Goal: Check status

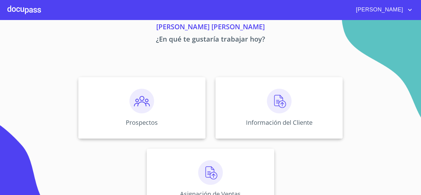
scroll to position [12, 0]
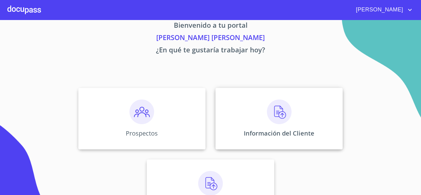
click at [272, 117] on img at bounding box center [279, 112] width 25 height 25
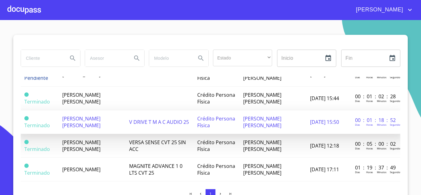
scroll to position [31, 0]
click at [80, 118] on span "[PERSON_NAME] [PERSON_NAME]" at bounding box center [81, 122] width 38 height 14
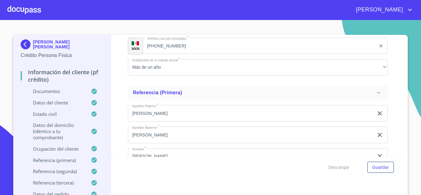
scroll to position [3298, 0]
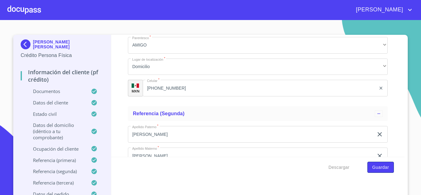
click at [383, 167] on span "Guardar" at bounding box center [380, 168] width 17 height 8
